Goal: Navigation & Orientation: Find specific page/section

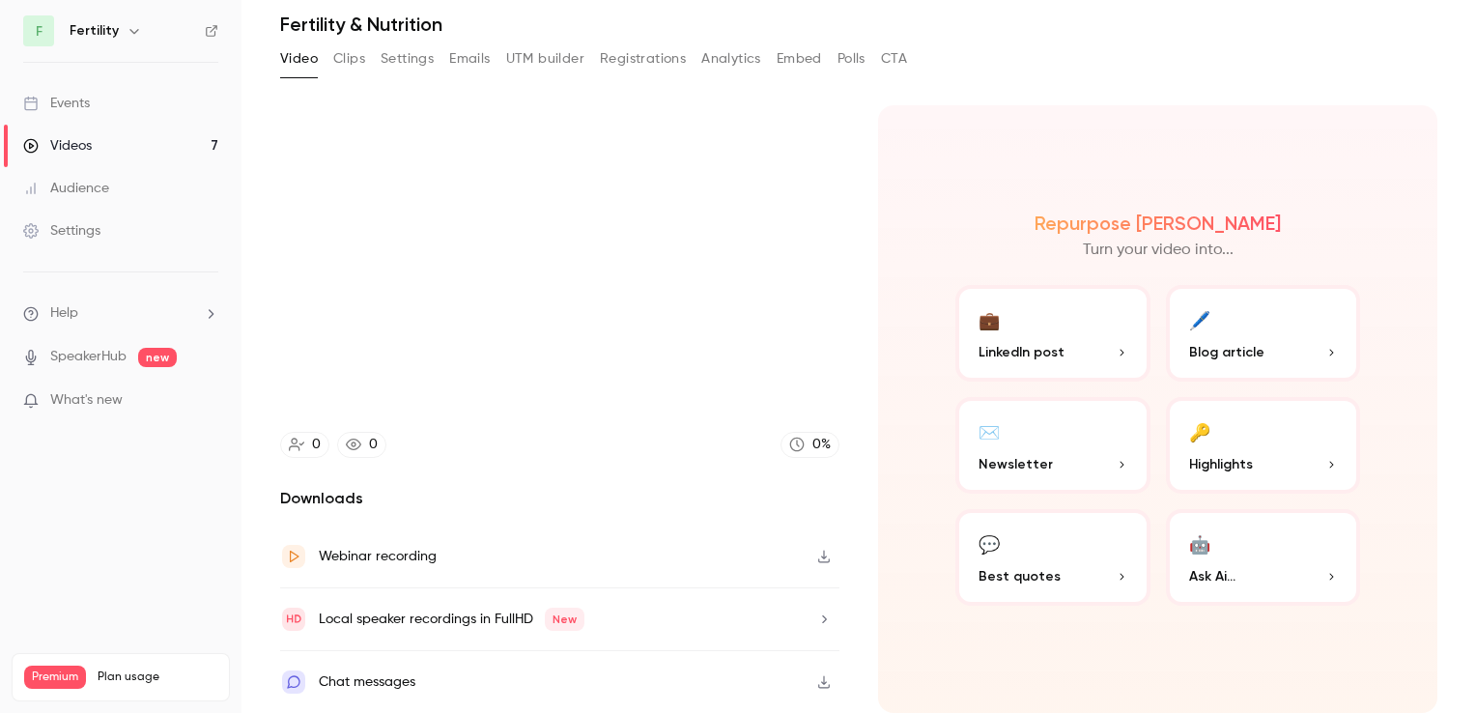
scroll to position [63, 0]
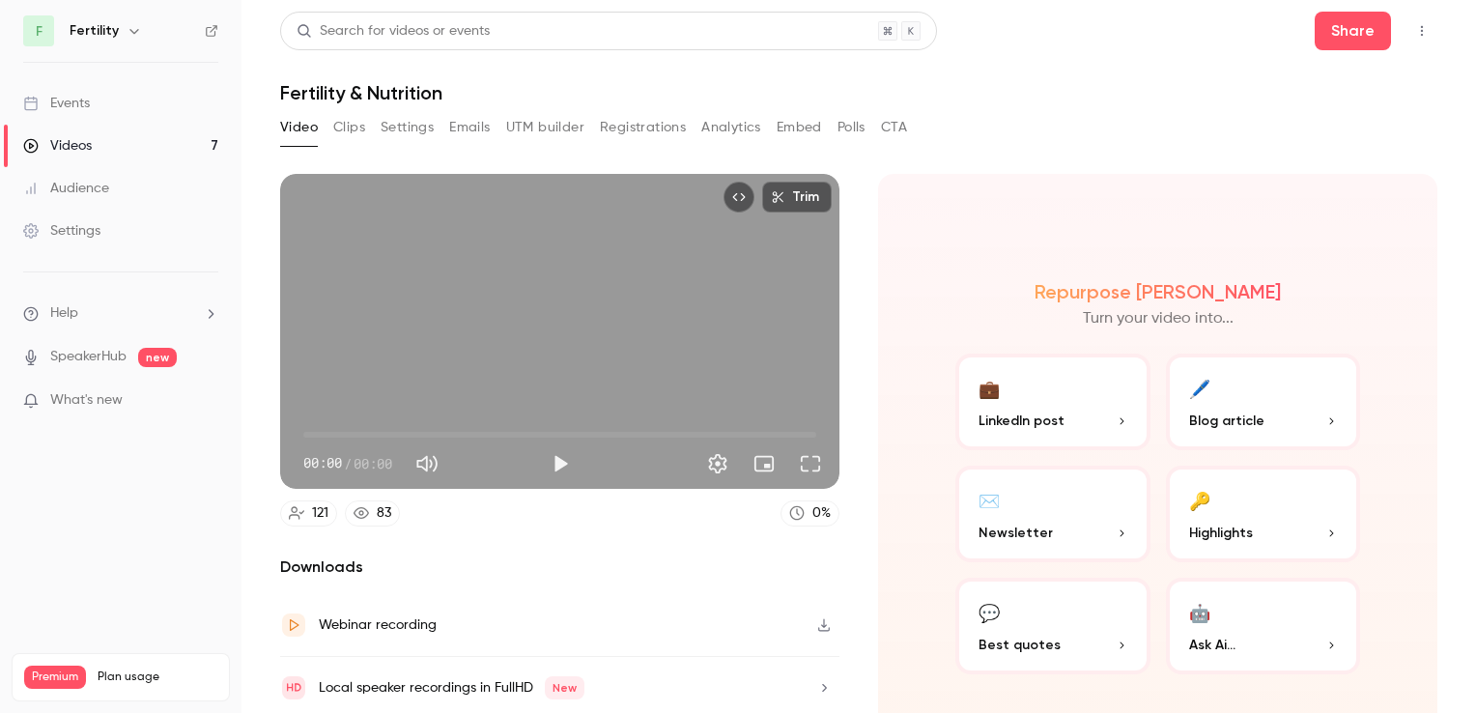
click at [73, 98] on div "Events" at bounding box center [56, 103] width 67 height 19
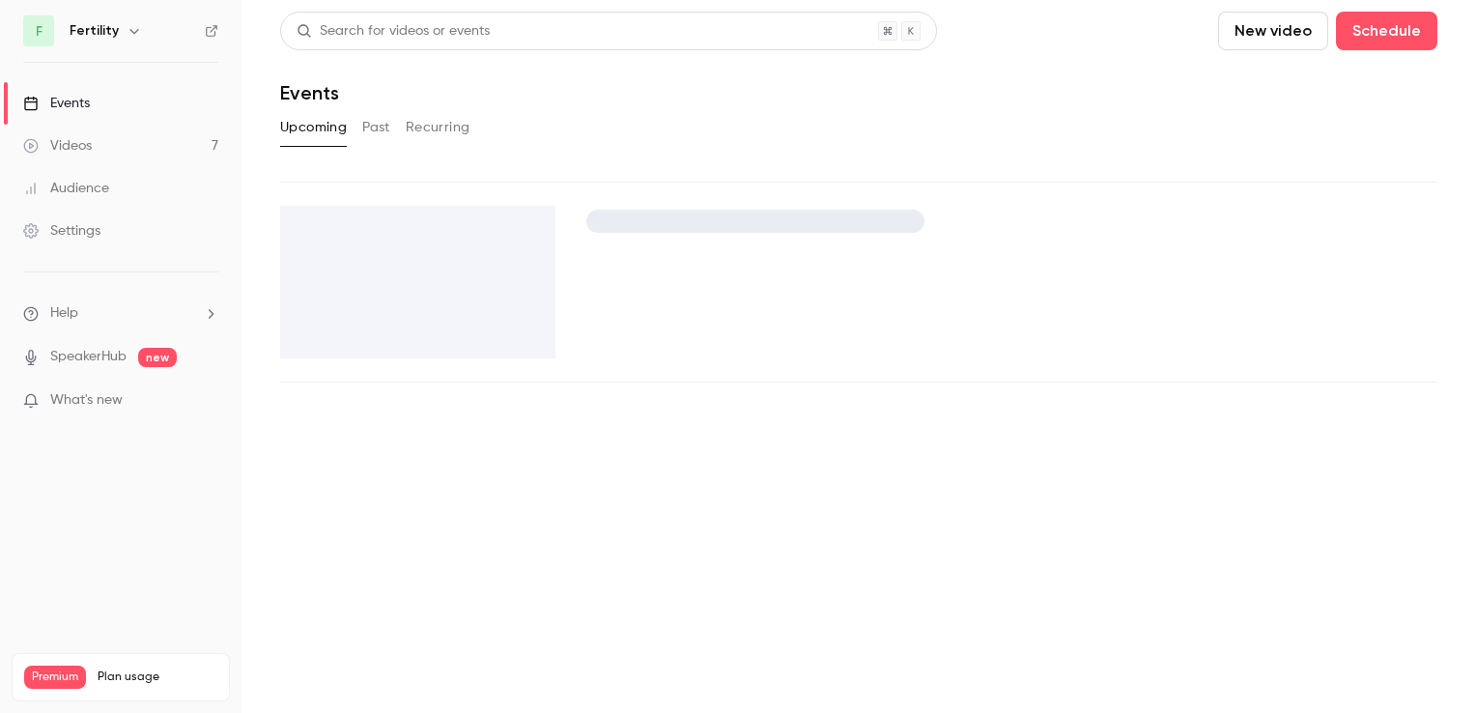
click at [381, 133] on button "Past" at bounding box center [376, 127] width 28 height 31
